Goal: Check status: Check status

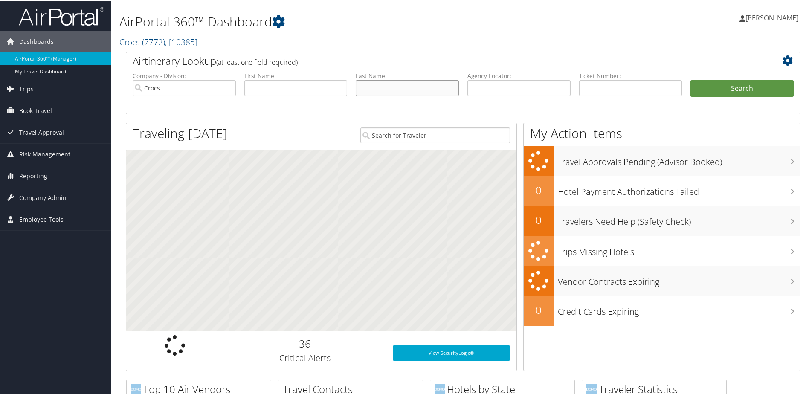
click at [407, 90] on input "text" at bounding box center [407, 87] width 103 height 16
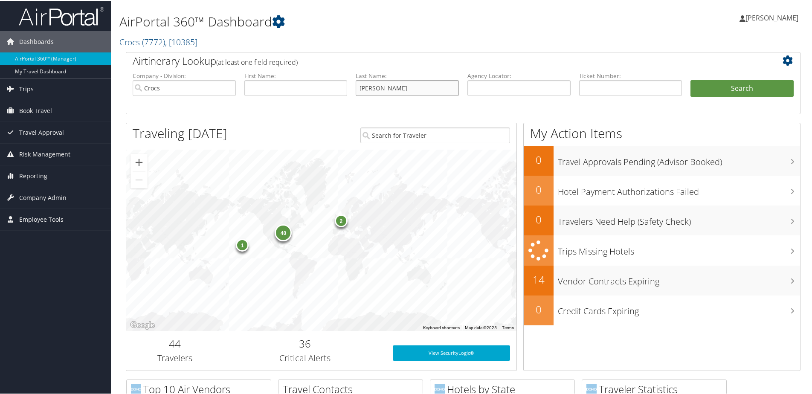
type input "healy"
click at [691, 79] on button "Search" at bounding box center [742, 87] width 103 height 17
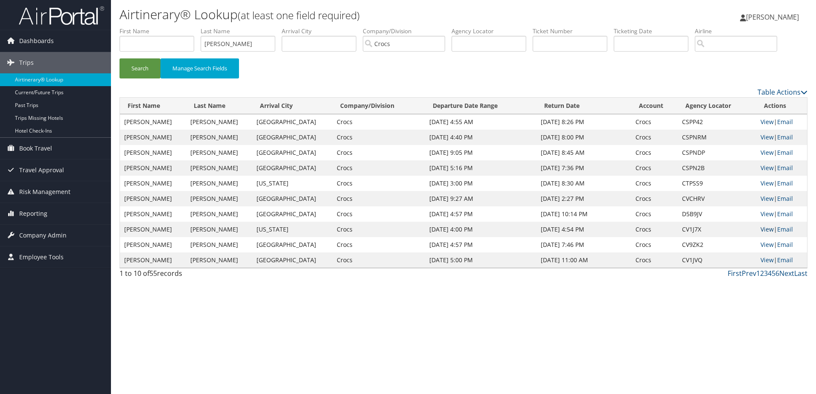
click at [765, 229] on link "View" at bounding box center [766, 229] width 13 height 8
click at [765, 230] on link "View" at bounding box center [766, 229] width 13 height 8
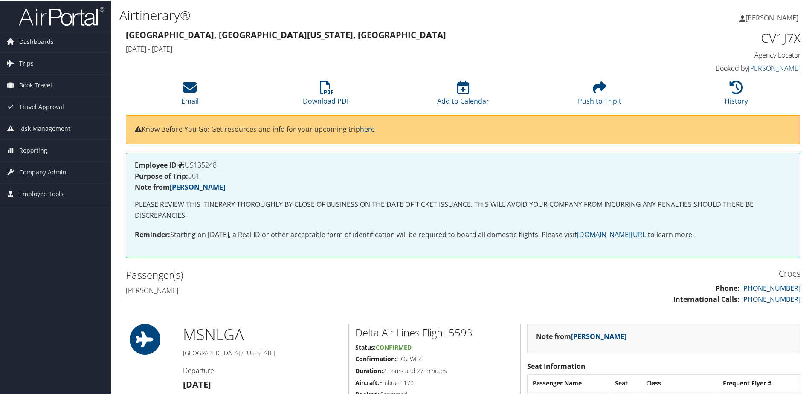
click at [780, 35] on h1 "CV1J7X" at bounding box center [721, 37] width 159 height 18
copy h1 "CV1J7X"
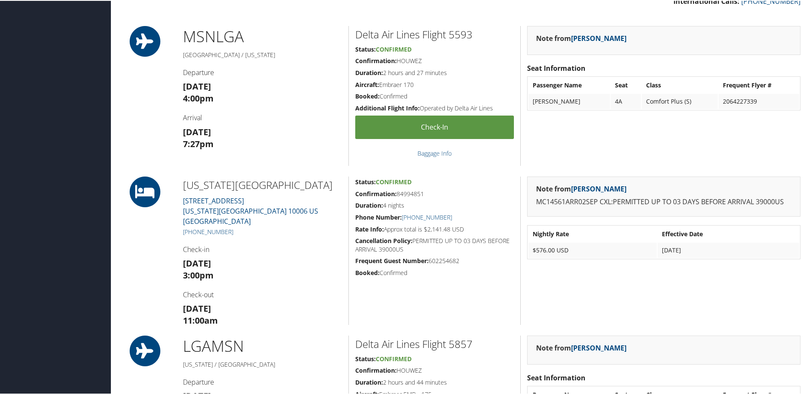
scroll to position [299, 0]
